Goal: Task Accomplishment & Management: Manage account settings

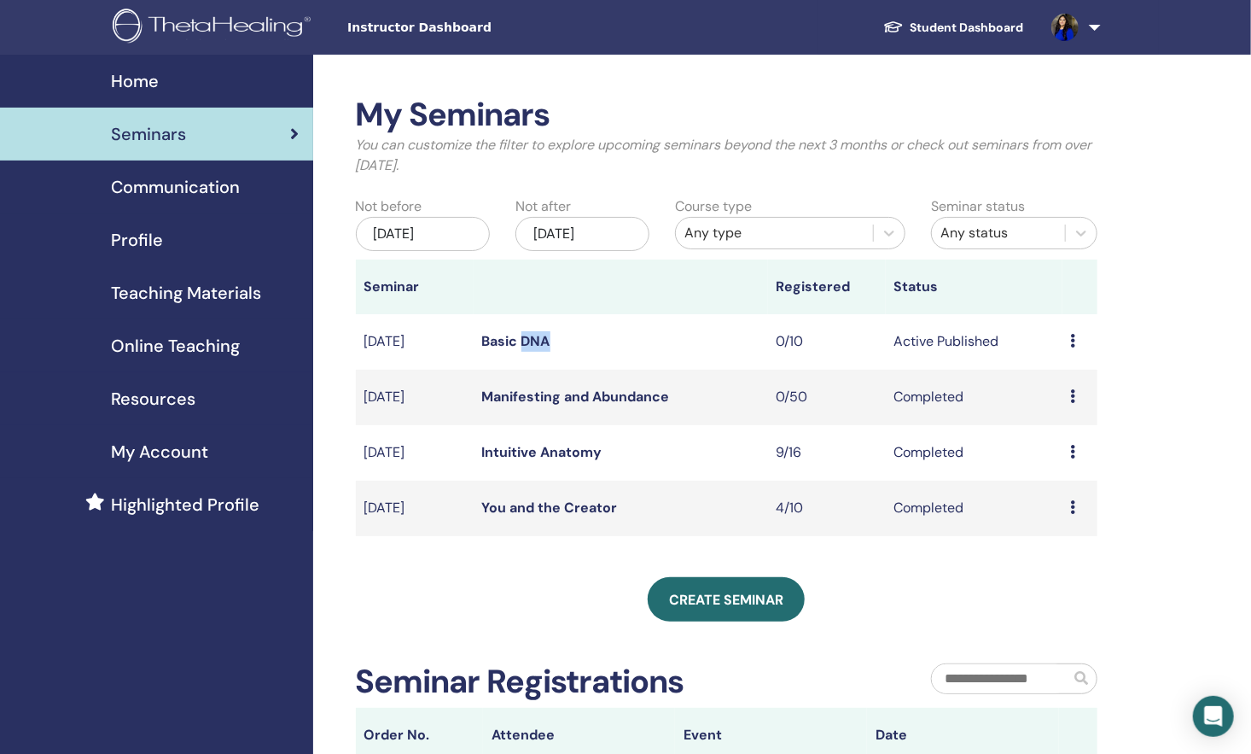
click at [1074, 14] on link at bounding box center [1073, 27] width 70 height 55
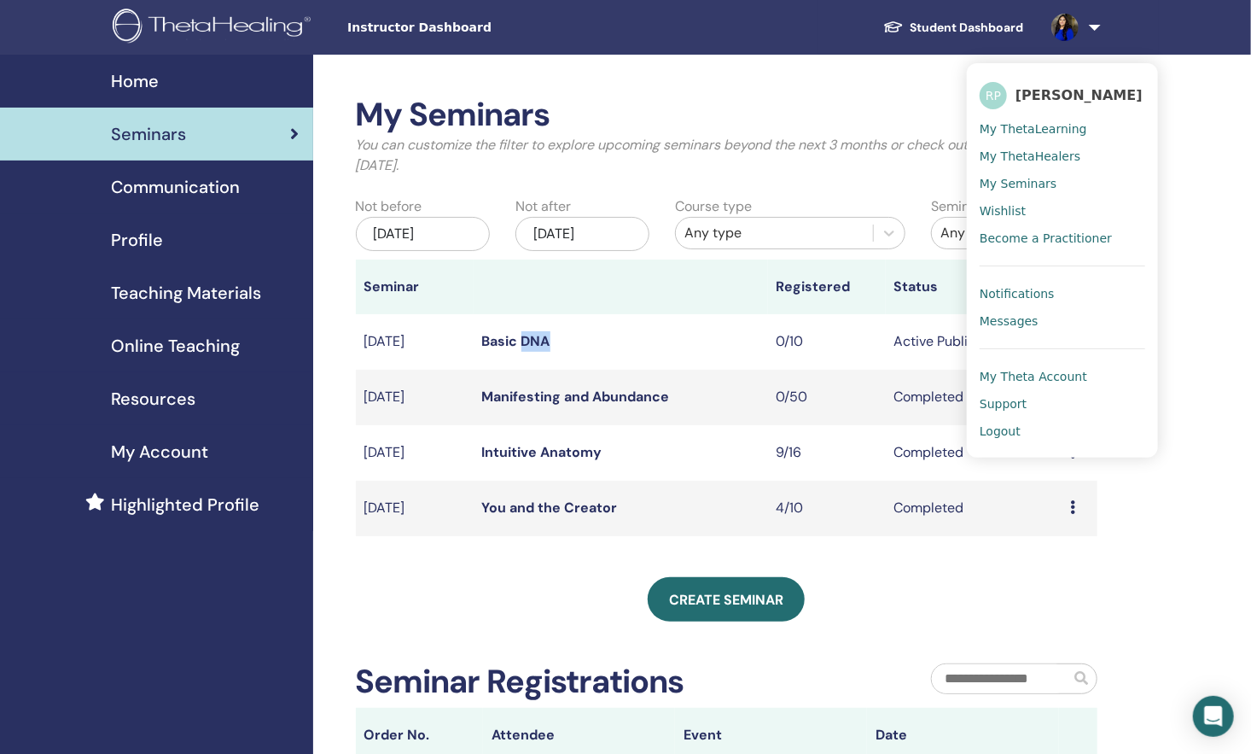
click at [1015, 423] on span "Logout" at bounding box center [1000, 430] width 41 height 15
click at [1010, 423] on span "Logout" at bounding box center [1000, 430] width 41 height 15
click at [1002, 427] on span "Logout" at bounding box center [1000, 430] width 41 height 15
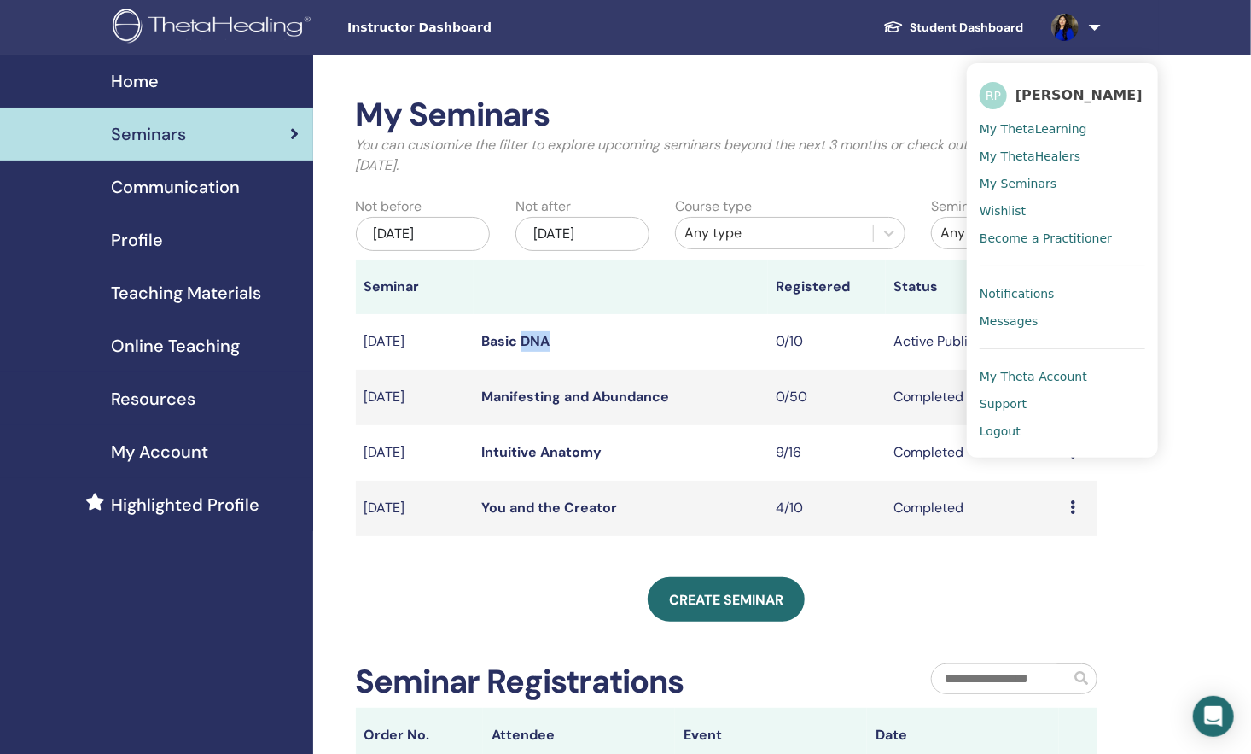
click at [1002, 427] on span "Logout" at bounding box center [1000, 430] width 41 height 15
drag, startPoint x: 1002, startPoint y: 427, endPoint x: 1109, endPoint y: 458, distance: 112.1
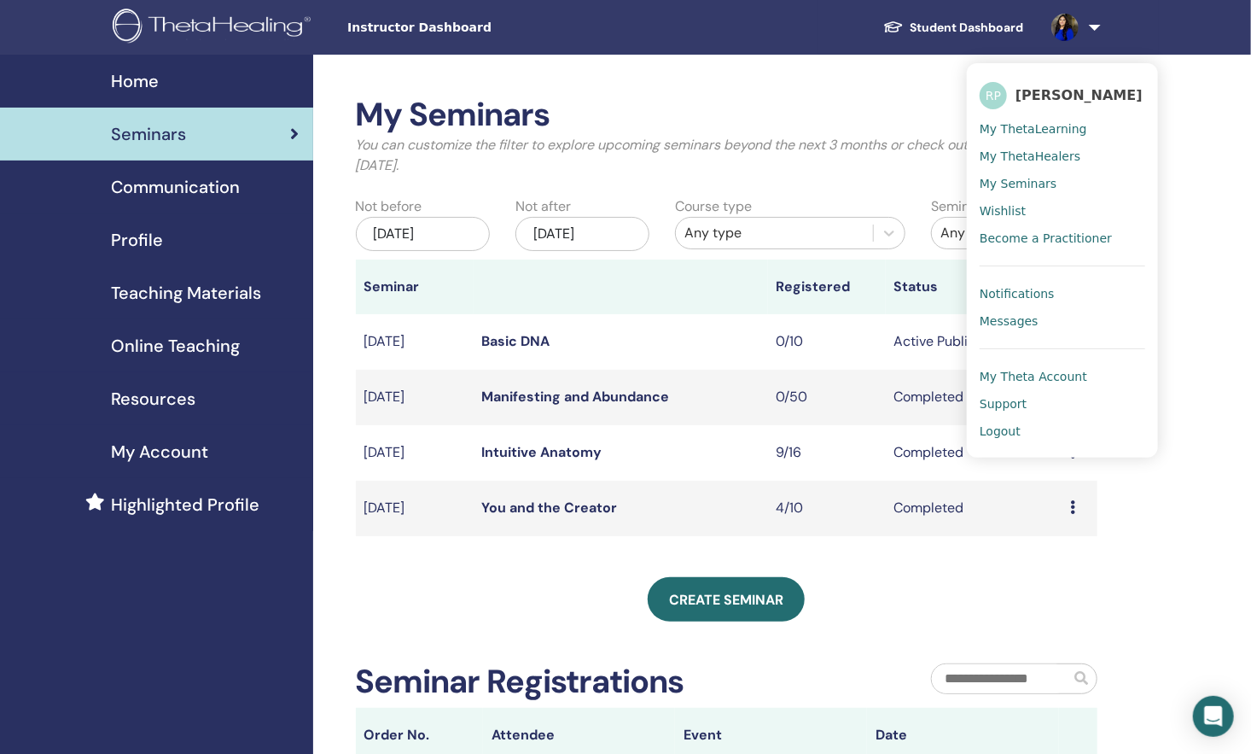
click at [1109, 458] on div "My Seminars You can customize the filter to explore upcoming seminars beyond th…" at bounding box center [782, 528] width 939 height 946
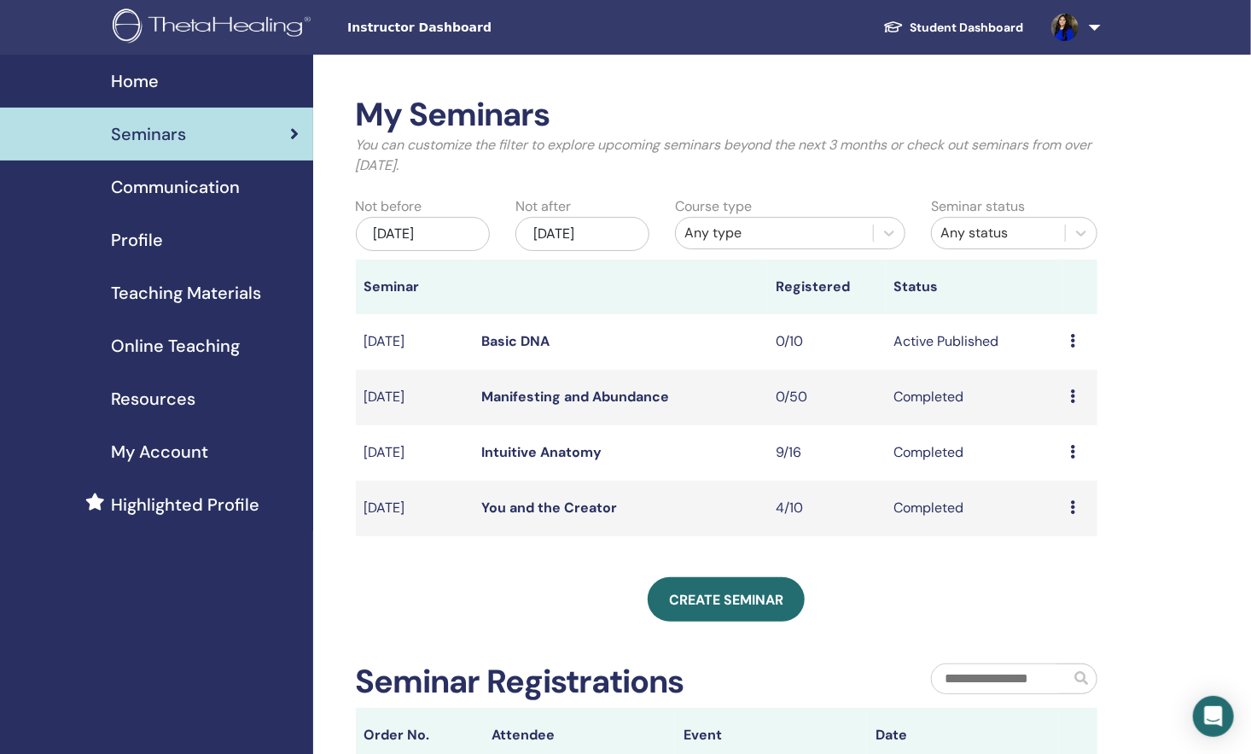
click at [1086, 33] on link at bounding box center [1073, 27] width 70 height 55
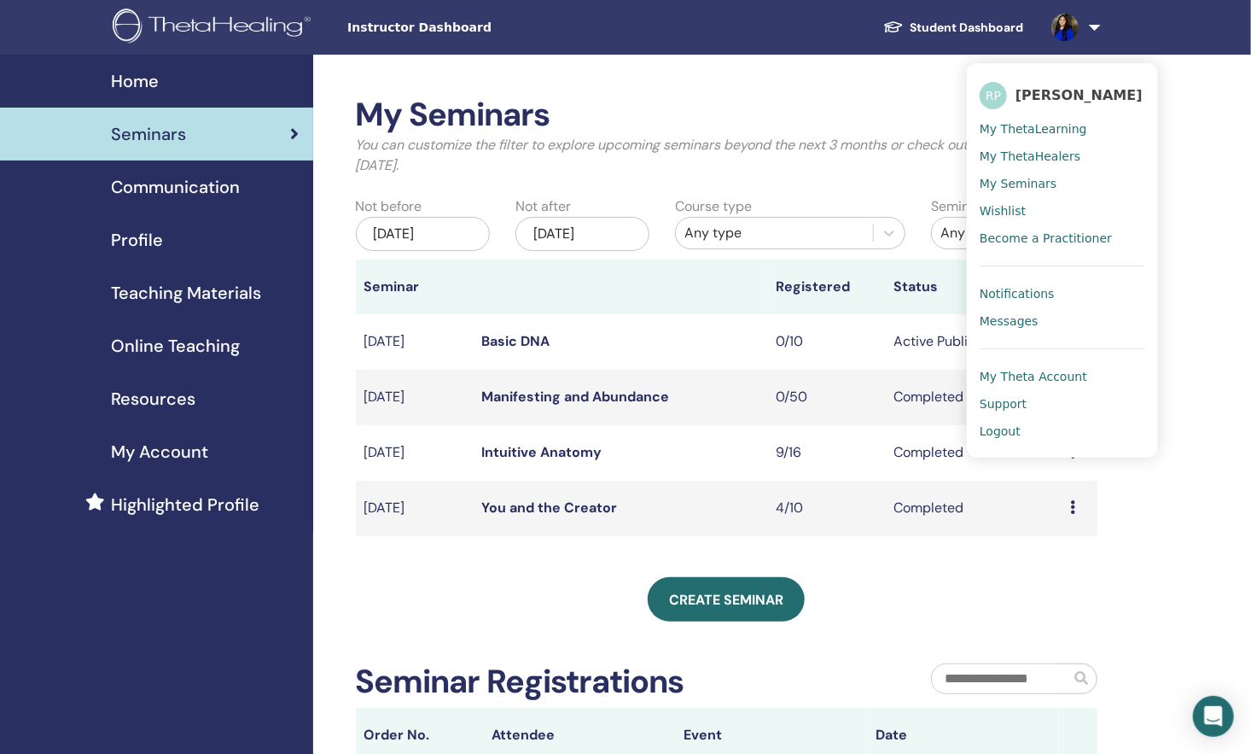
click at [989, 433] on span "Logout" at bounding box center [1000, 430] width 41 height 15
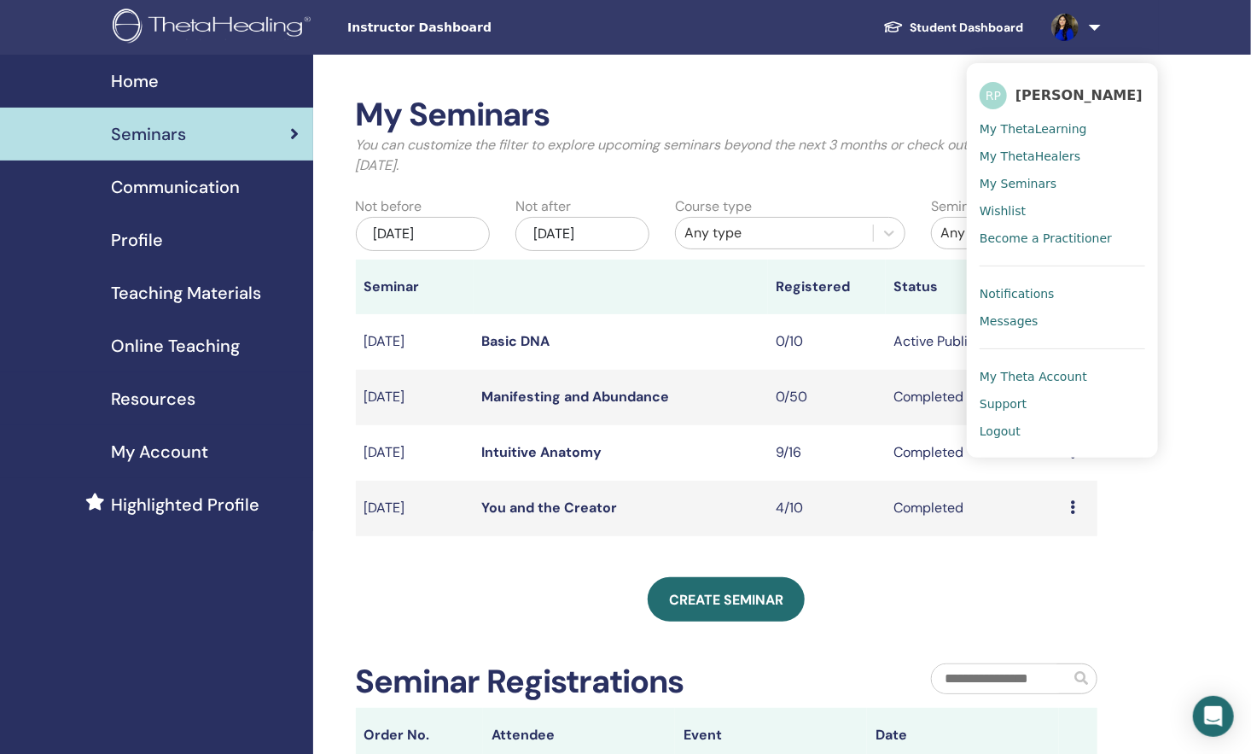
click at [989, 433] on span "Logout" at bounding box center [1000, 430] width 41 height 15
click at [988, 425] on span "Logout" at bounding box center [1000, 430] width 41 height 15
click at [632, 29] on div "Student Dashboard RP Richa Parikh My ThetaLearning My ThetaHealers My Seminars …" at bounding box center [881, 27] width 556 height 55
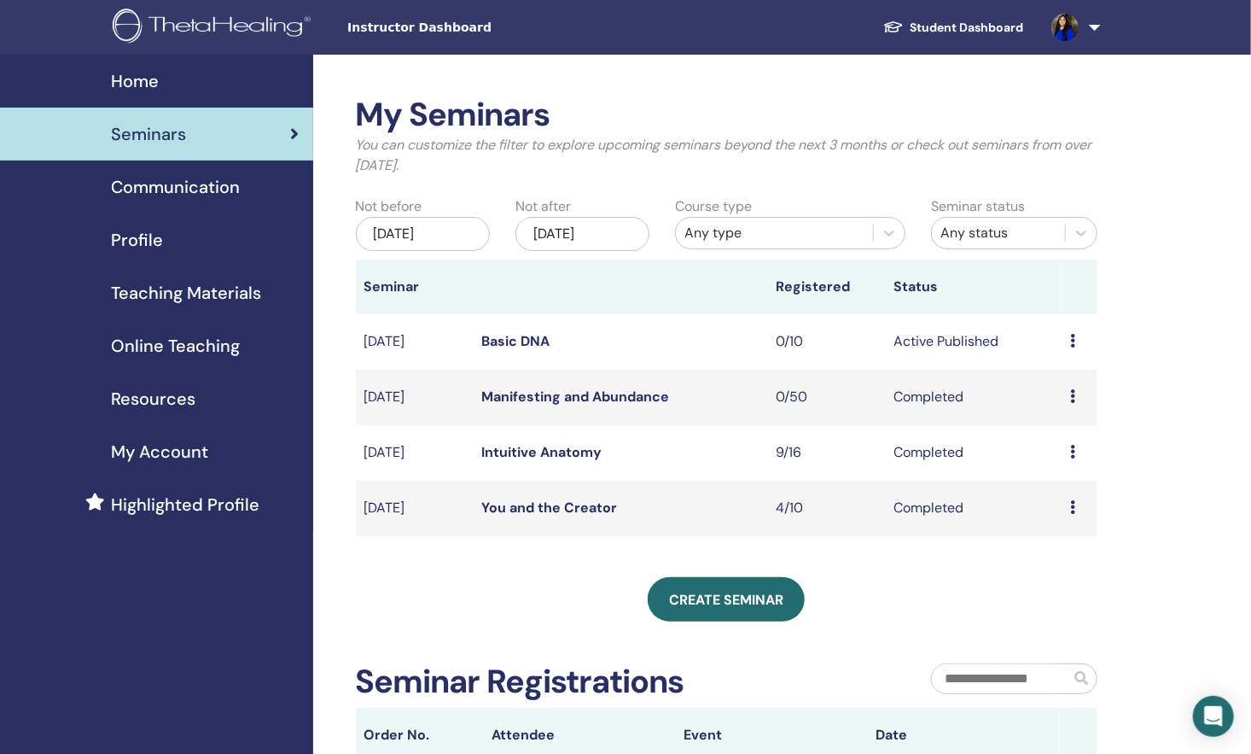
click at [1093, 22] on link at bounding box center [1073, 27] width 70 height 55
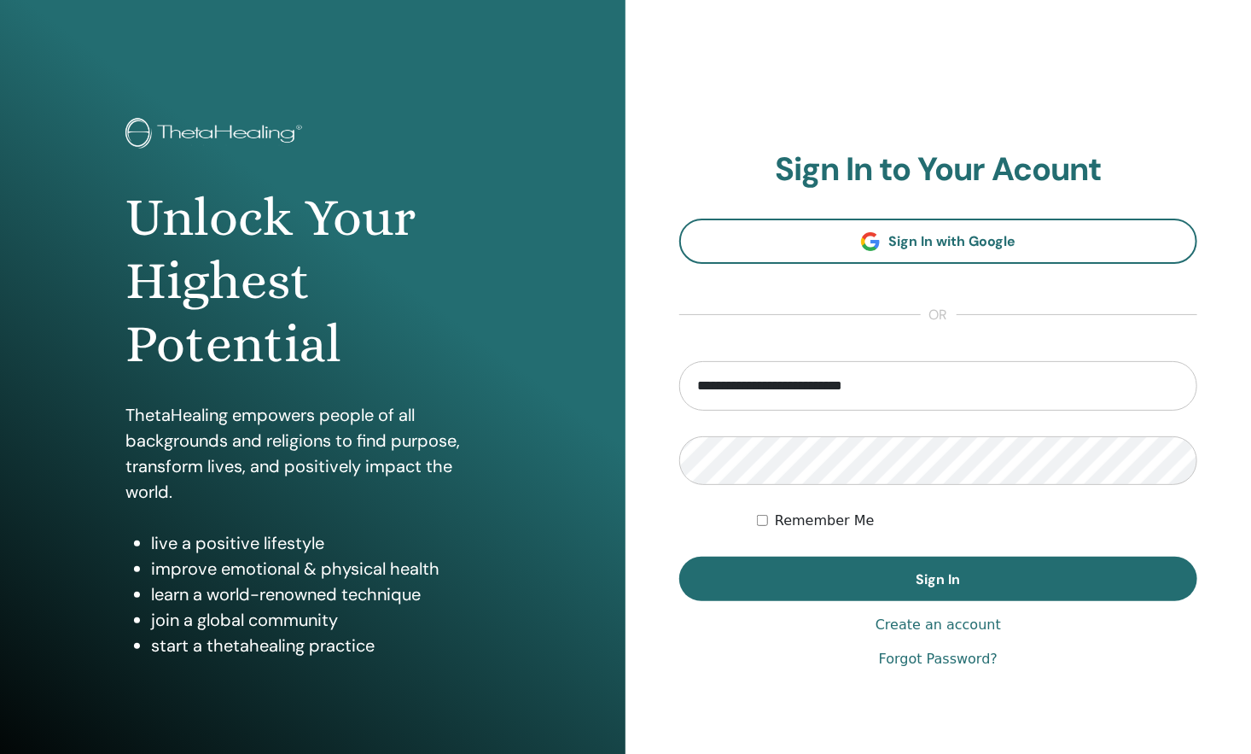
click at [823, 389] on input "**********" at bounding box center [938, 385] width 518 height 49
type input "**********"
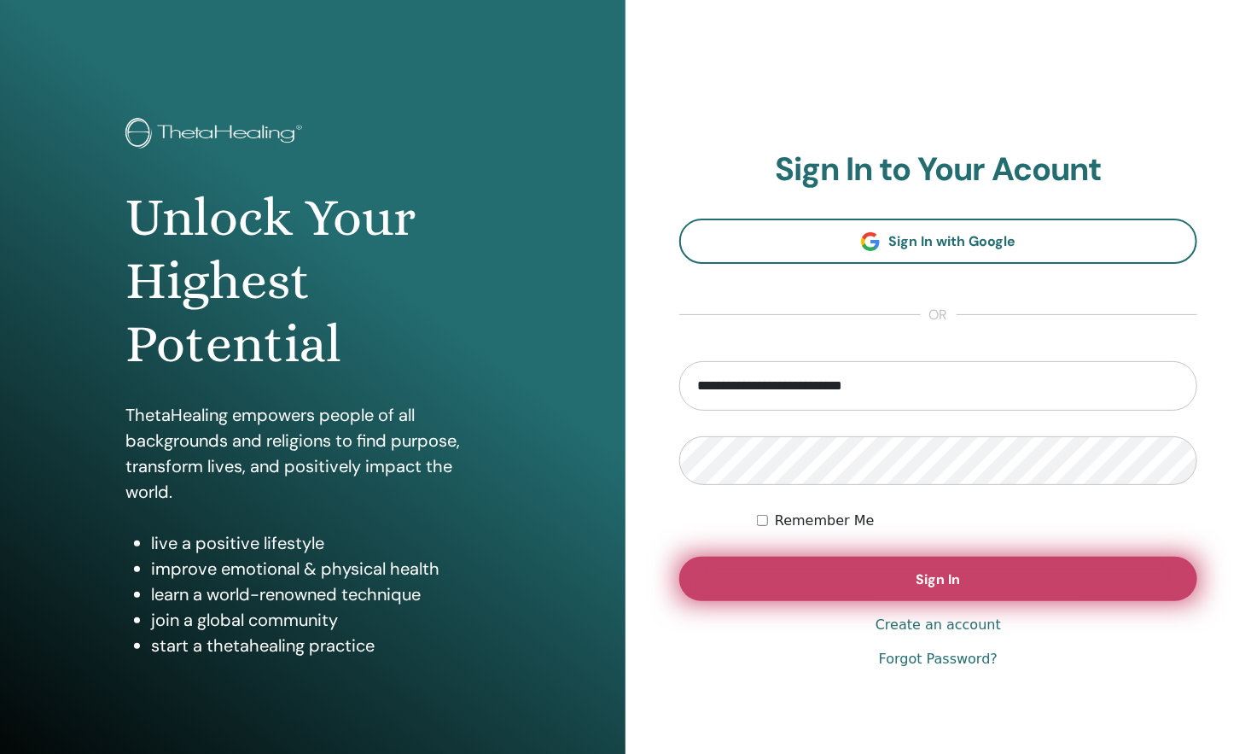
click at [814, 576] on button "Sign In" at bounding box center [938, 578] width 518 height 44
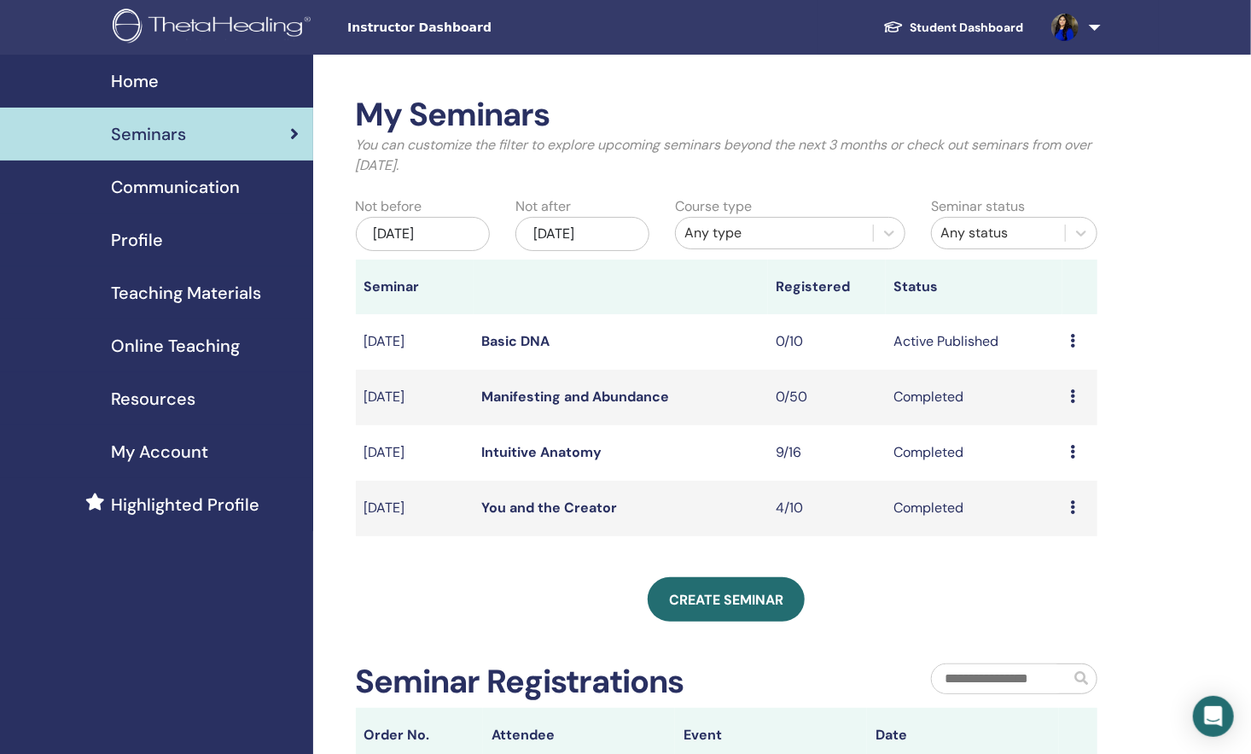
click at [1089, 27] on link at bounding box center [1073, 27] width 70 height 55
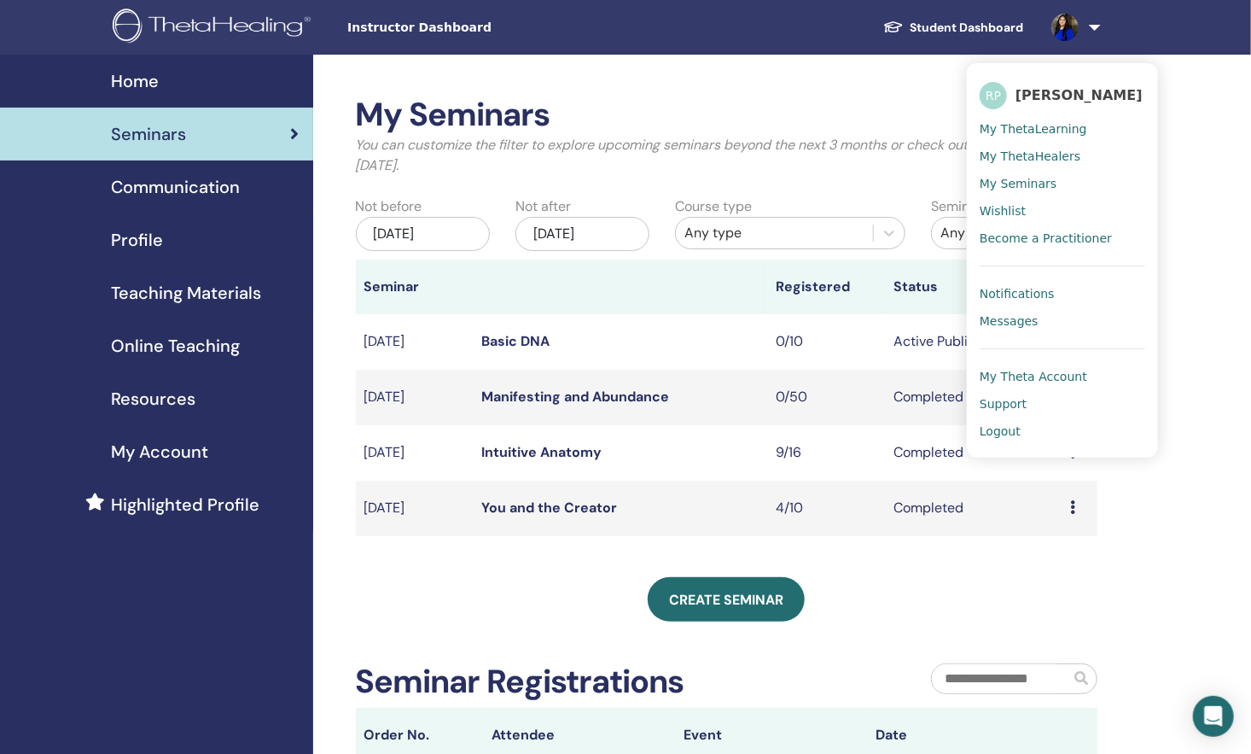
click at [1001, 437] on span "Logout" at bounding box center [1000, 430] width 41 height 15
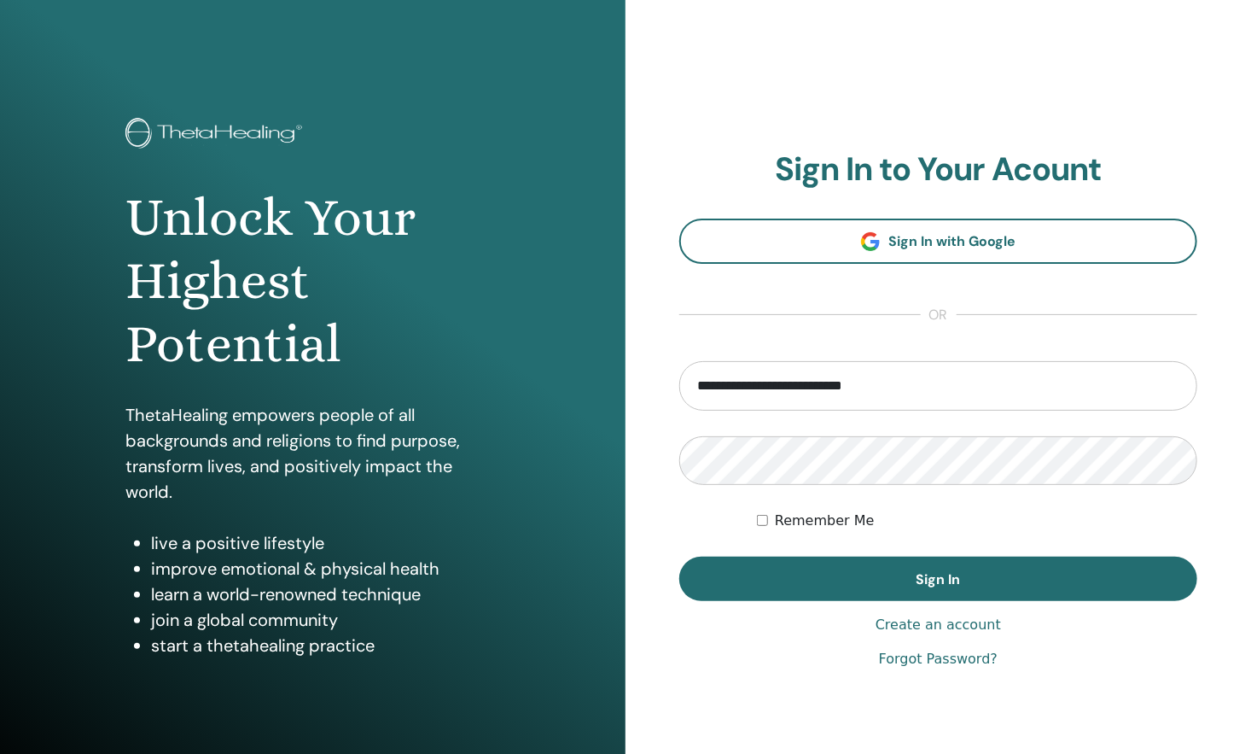
click at [864, 397] on input "**********" at bounding box center [938, 385] width 518 height 49
type input "**********"
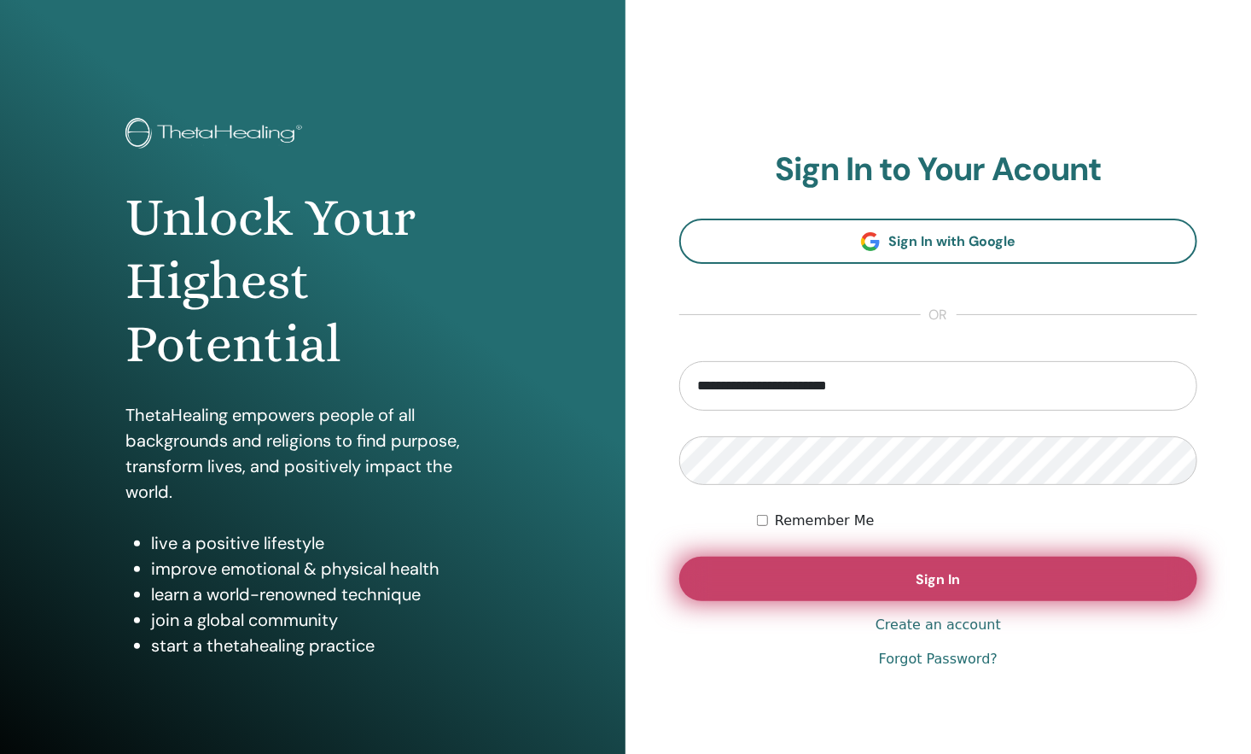
click at [820, 591] on button "Sign In" at bounding box center [938, 578] width 518 height 44
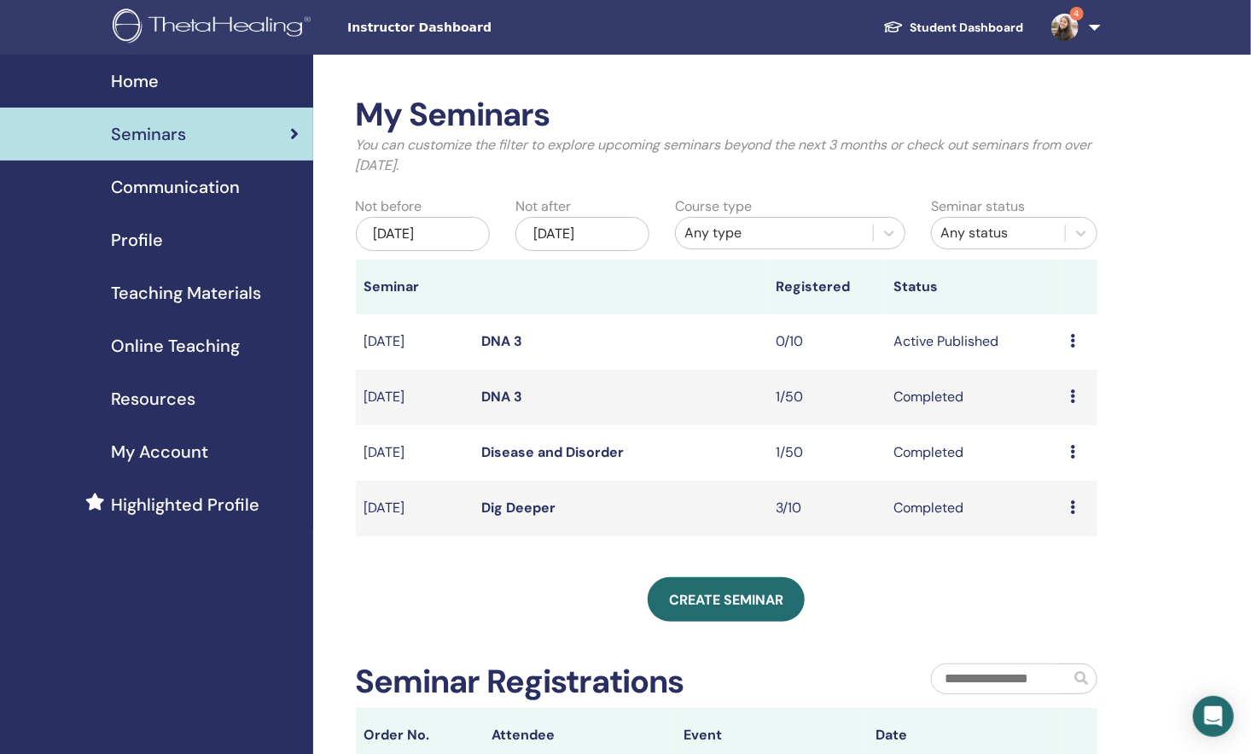
click at [998, 336] on td "Active Published" at bounding box center [974, 341] width 177 height 55
click at [1064, 339] on td "Preview Edit Attendees Cancel" at bounding box center [1079, 341] width 35 height 55
click at [1069, 338] on td "Preview Edit Attendees Cancel" at bounding box center [1079, 341] width 35 height 55
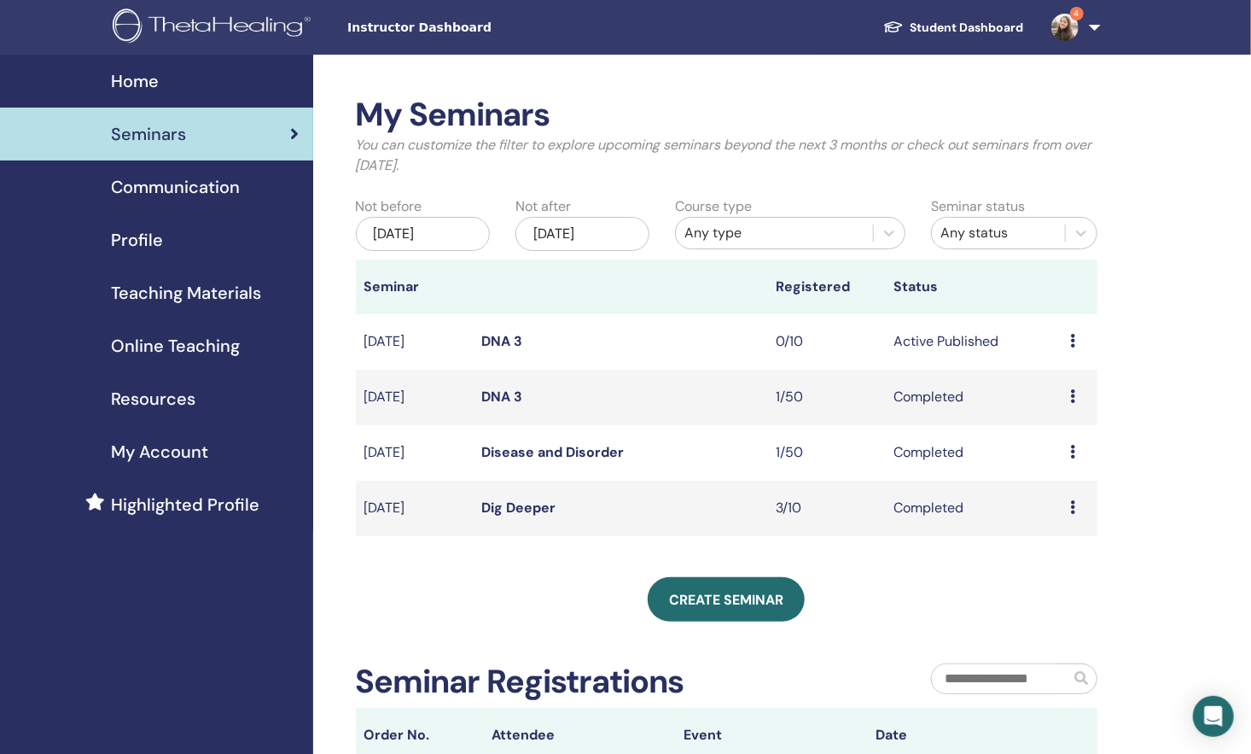
click at [446, 355] on td "Sep/08, 2025" at bounding box center [415, 341] width 118 height 55
click at [1066, 329] on td "Preview Edit Attendees Cancel" at bounding box center [1079, 341] width 35 height 55
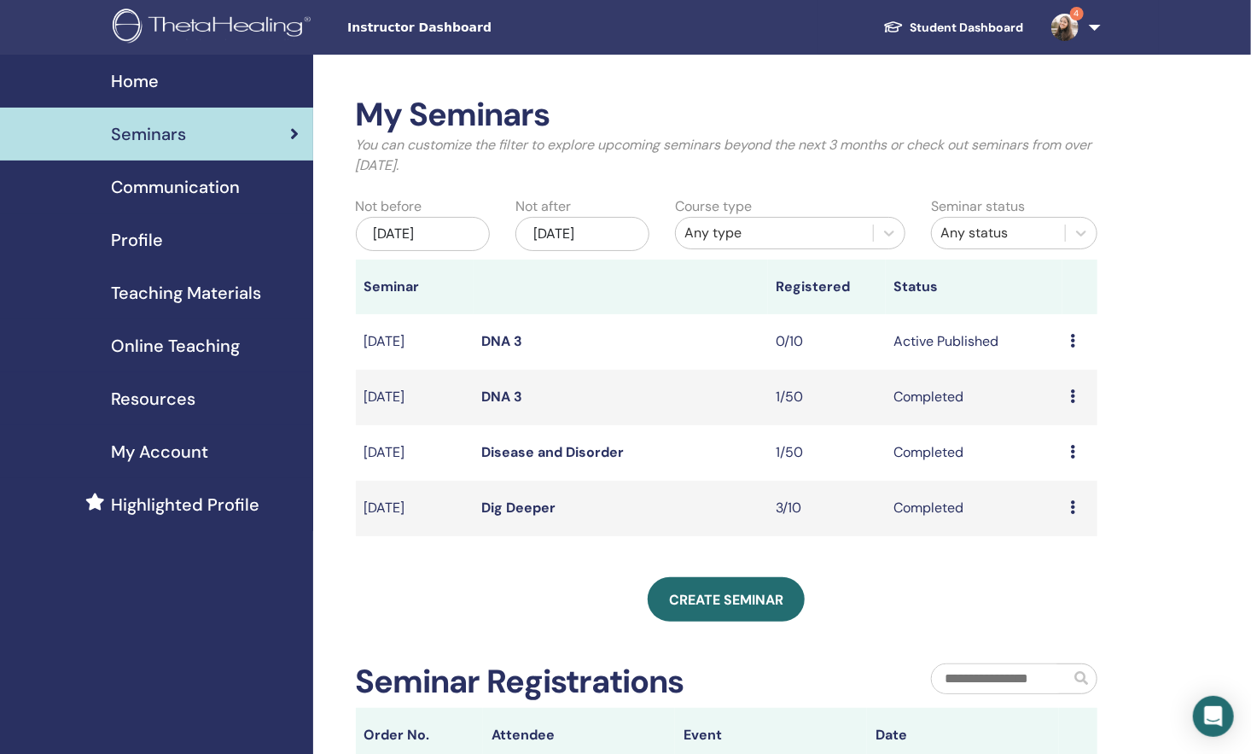
click at [1066, 329] on td "Preview Edit Attendees Cancel" at bounding box center [1079, 341] width 35 height 55
click at [1079, 335] on div "Preview Edit Attendees Cancel" at bounding box center [1080, 341] width 18 height 20
drag, startPoint x: 1079, startPoint y: 335, endPoint x: 1054, endPoint y: 346, distance: 27.9
click at [1054, 346] on li "Preview" at bounding box center [1073, 349] width 92 height 26
click at [1054, 346] on td "Active Published" at bounding box center [974, 341] width 177 height 55
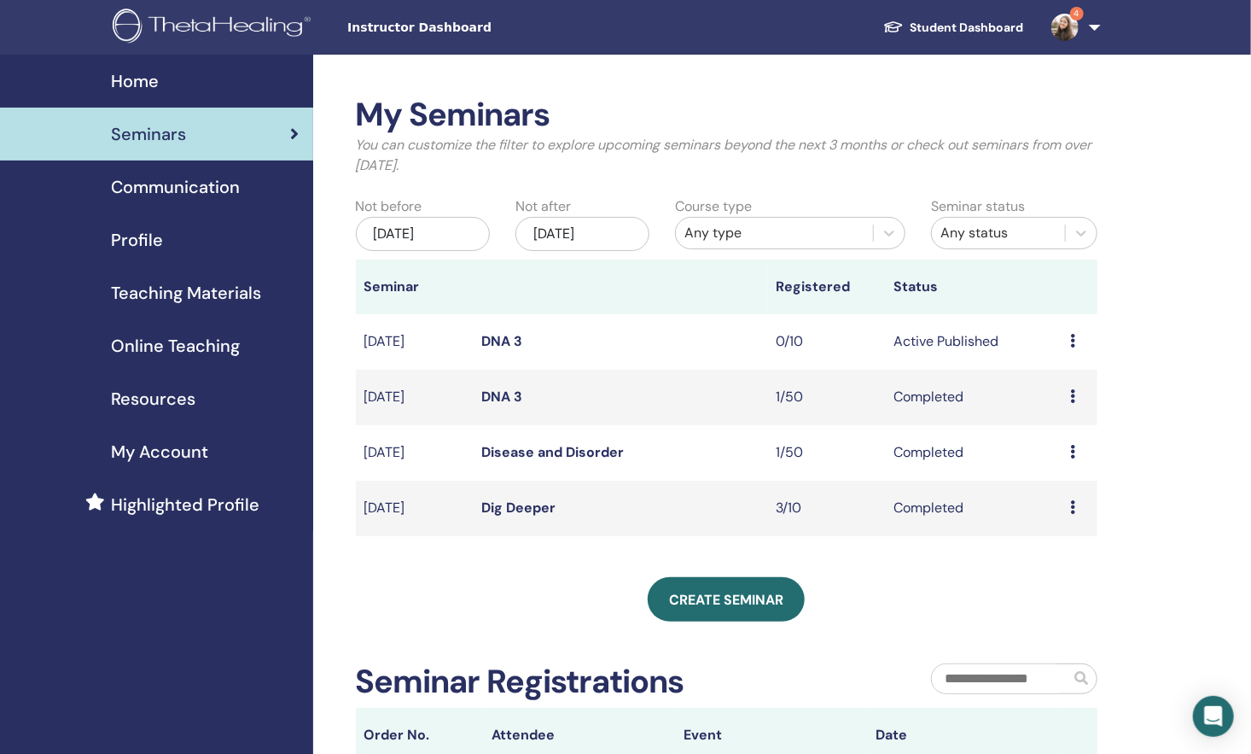
click at [1074, 341] on icon at bounding box center [1073, 341] width 5 height 14
click at [1050, 365] on li "Preview" at bounding box center [1067, 355] width 92 height 26
click at [1074, 344] on icon at bounding box center [1073, 341] width 5 height 14
click at [1047, 383] on link "Edit" at bounding box center [1047, 384] width 25 height 18
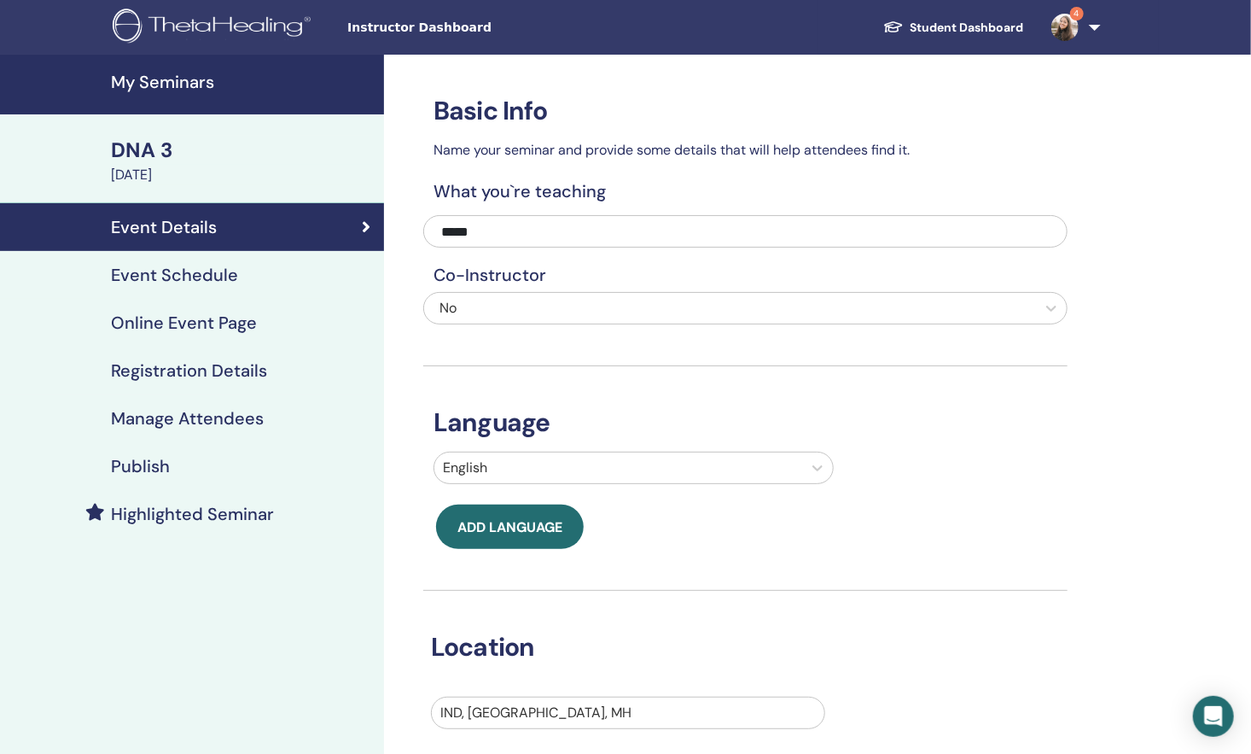
click at [861, 209] on div "Basic Info Name your seminar and provide some details that will help attendees …" at bounding box center [745, 436] width 644 height 763
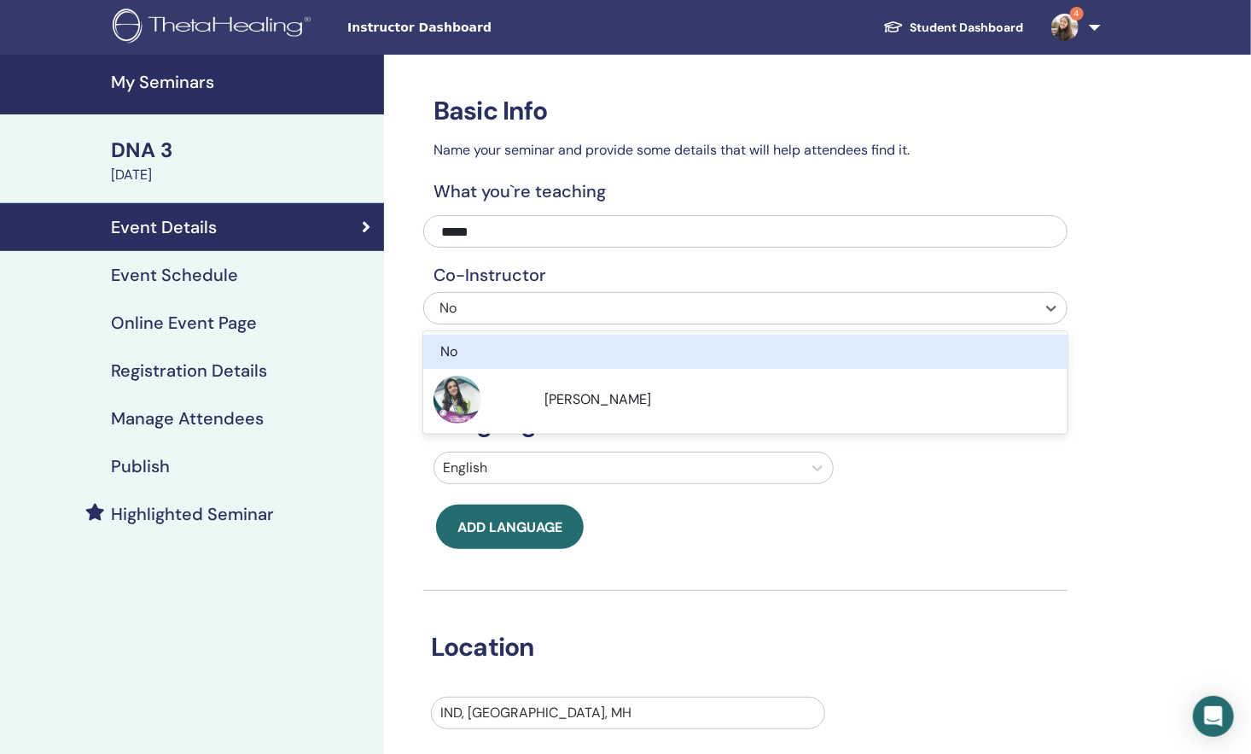
drag, startPoint x: 486, startPoint y: 230, endPoint x: 550, endPoint y: 294, distance: 91.7
click at [550, 294] on div "No" at bounding box center [730, 308] width 612 height 31
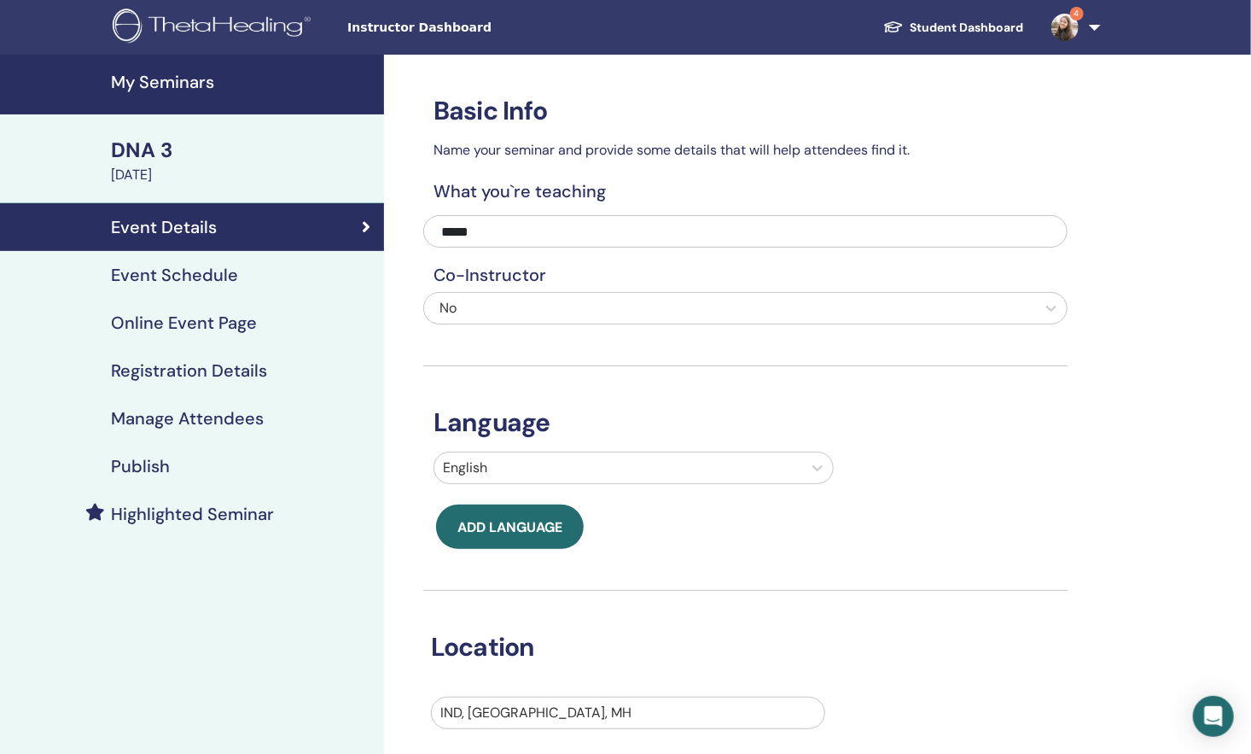
click at [584, 265] on h4 "Co-Instructor" at bounding box center [745, 275] width 644 height 20
click at [141, 265] on h4 "Event Schedule" at bounding box center [174, 275] width 127 height 20
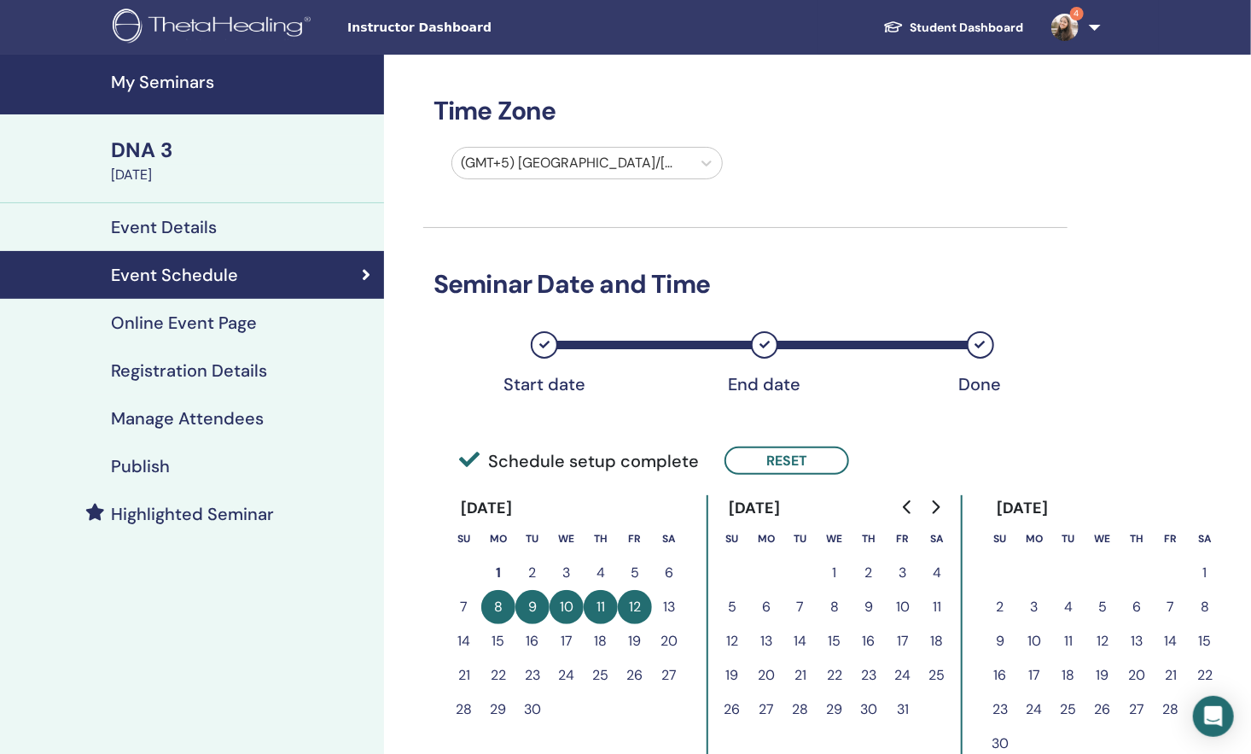
click at [201, 315] on h4 "Online Event Page" at bounding box center [184, 322] width 146 height 20
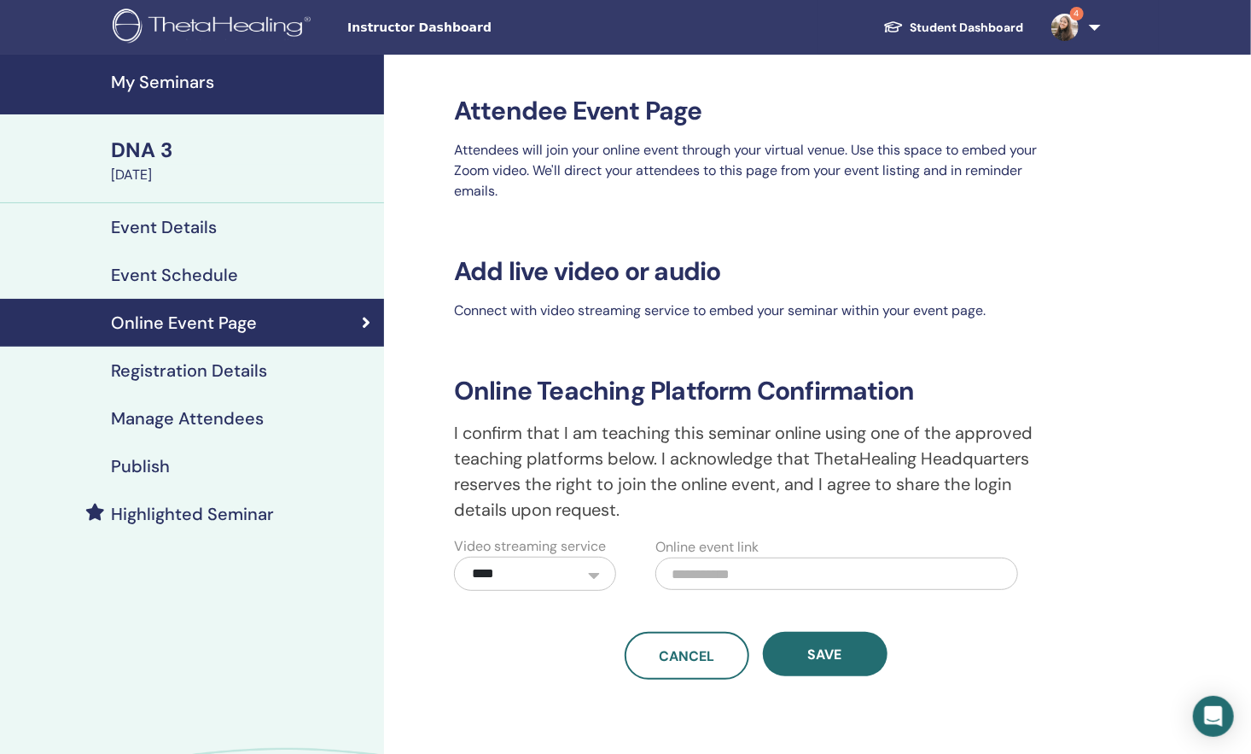
click at [154, 371] on h4 "Registration Details" at bounding box center [189, 370] width 156 height 20
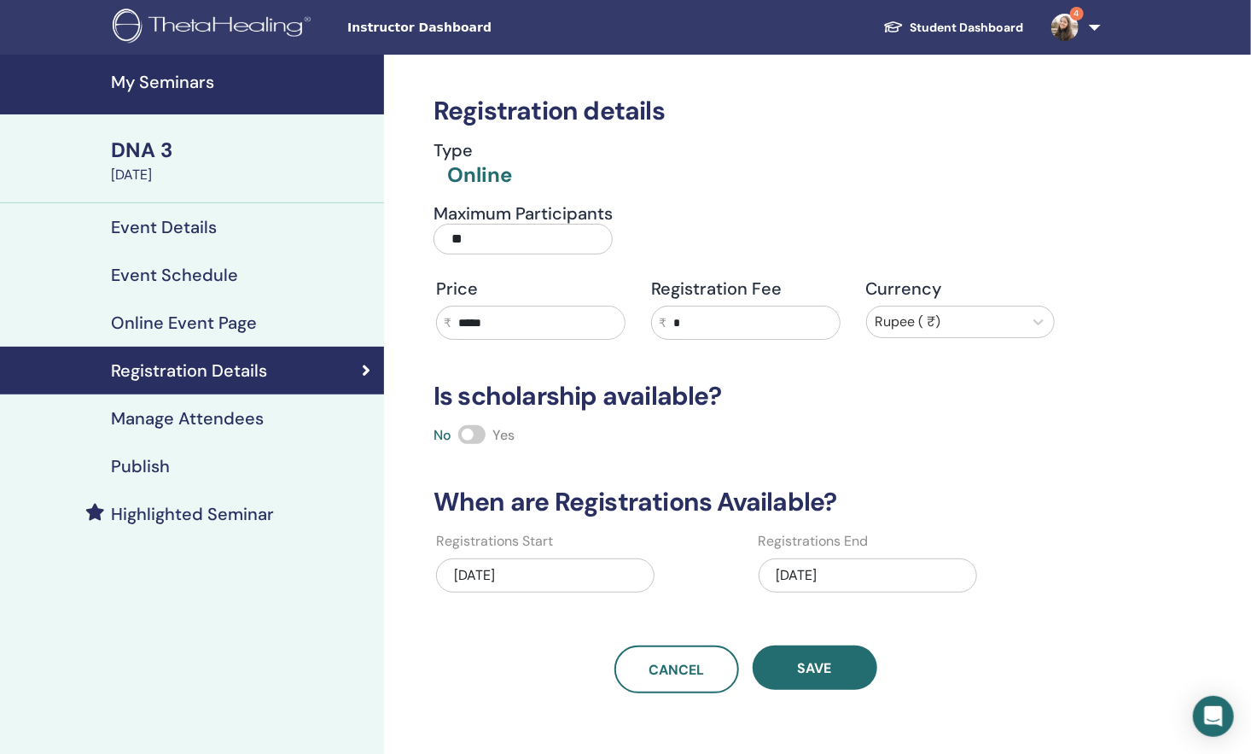
click at [548, 242] on input "**" at bounding box center [522, 239] width 179 height 31
type input "*"
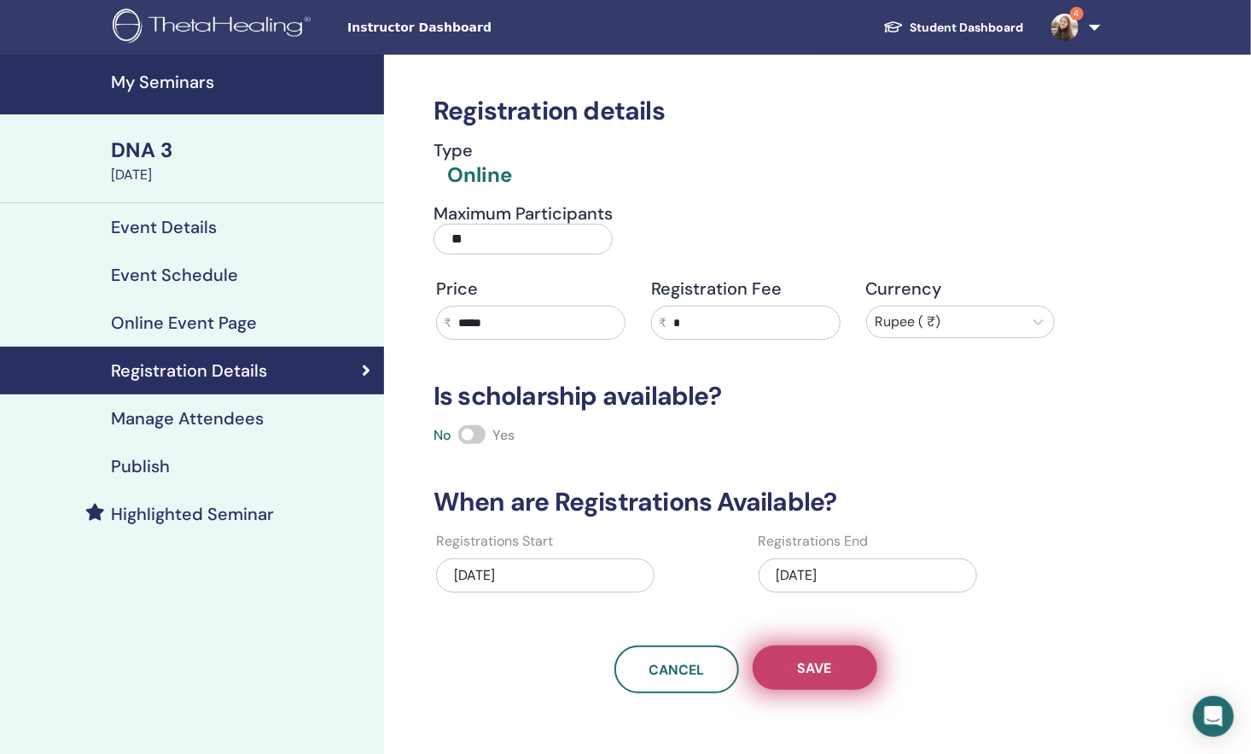
type input "**"
click at [821, 659] on span "Save" at bounding box center [815, 668] width 34 height 18
